Goal: Find specific page/section: Find specific page/section

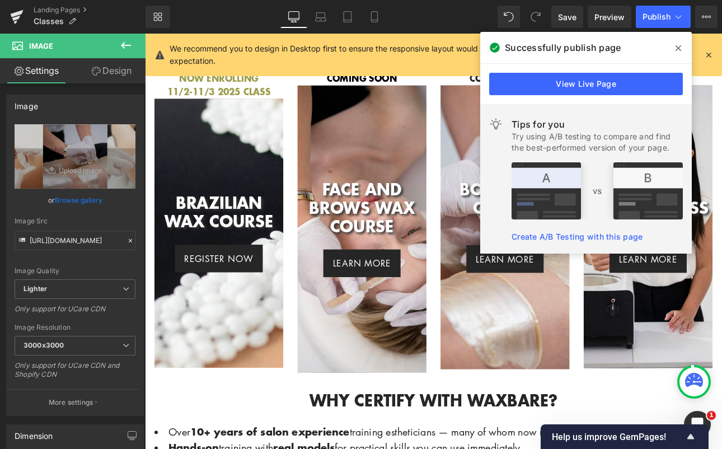
click at [49, 6] on link "Landing Pages" at bounding box center [90, 10] width 112 height 9
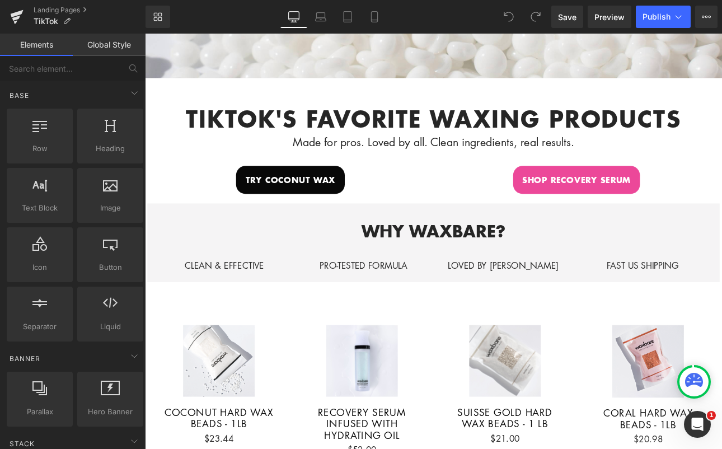
scroll to position [294, 0]
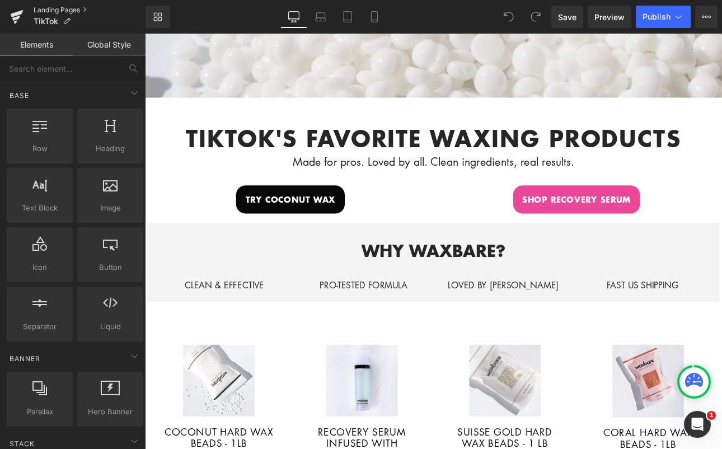
click at [53, 10] on link "Landing Pages" at bounding box center [90, 10] width 112 height 9
